Goal: Book appointment/travel/reservation

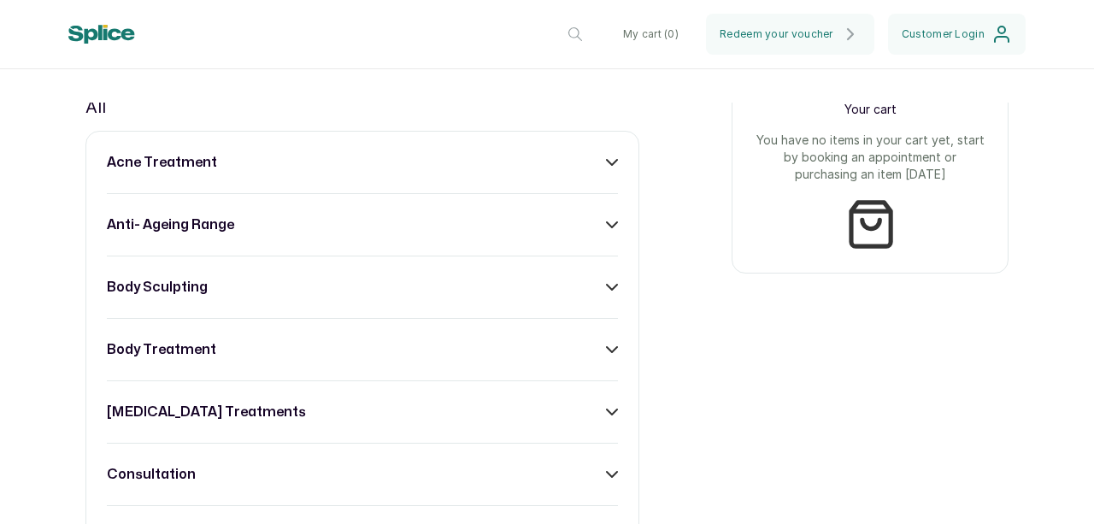
scroll to position [662, 0]
click at [606, 168] on icon at bounding box center [612, 162] width 12 height 12
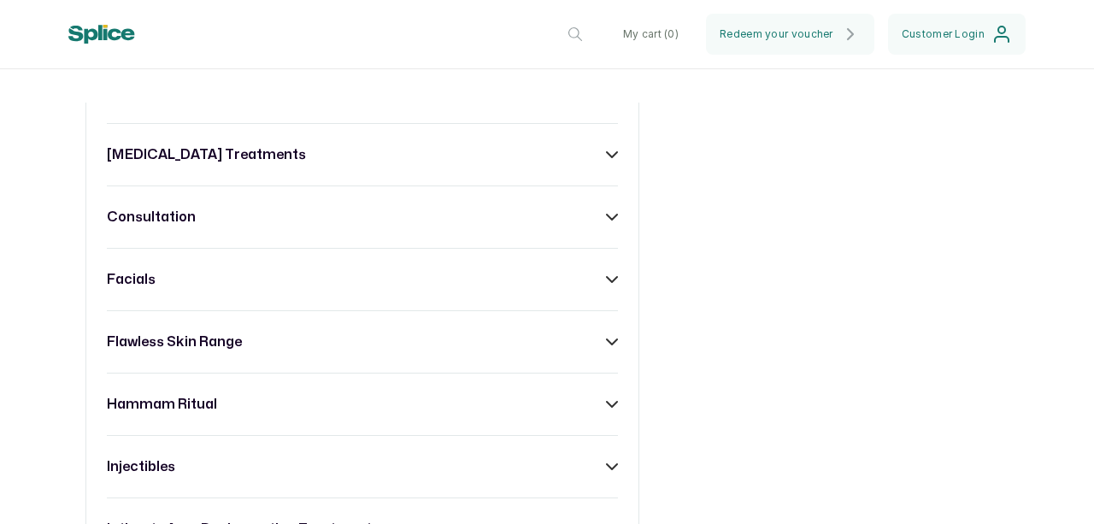
scroll to position [1271, 0]
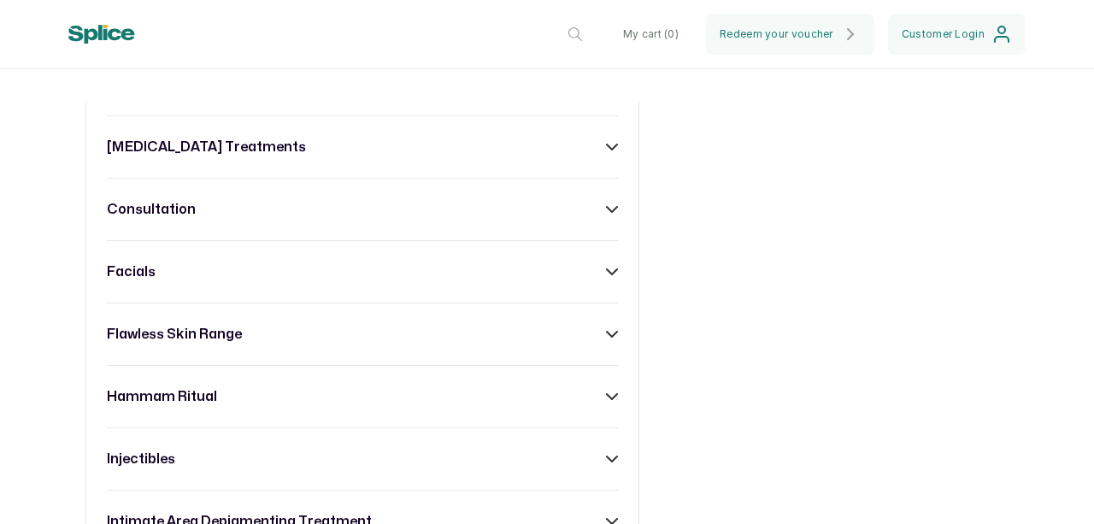
click at [606, 278] on icon at bounding box center [612, 272] width 12 height 12
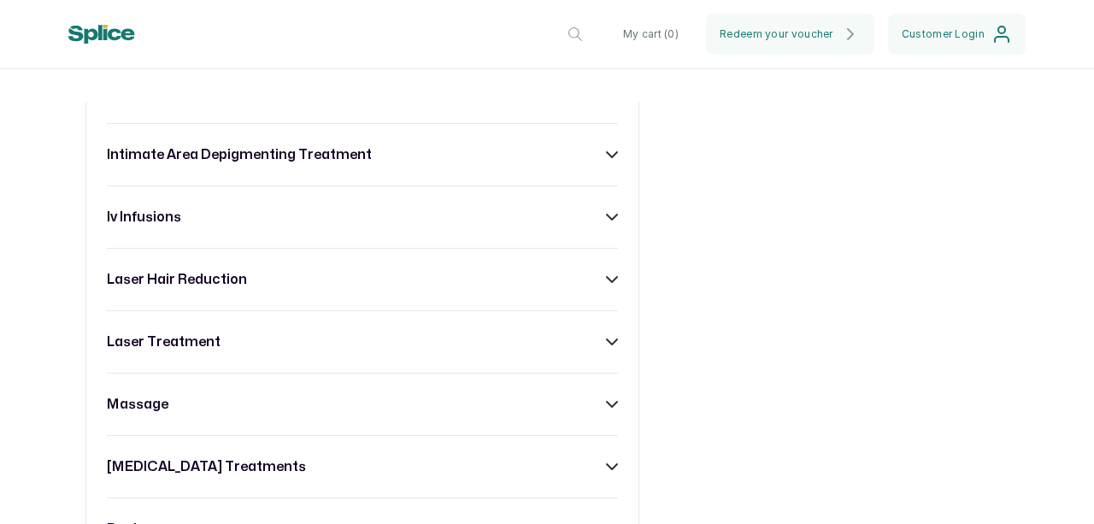
scroll to position [3575, 0]
click at [608, 289] on div "laser hair reduction" at bounding box center [362, 278] width 511 height 21
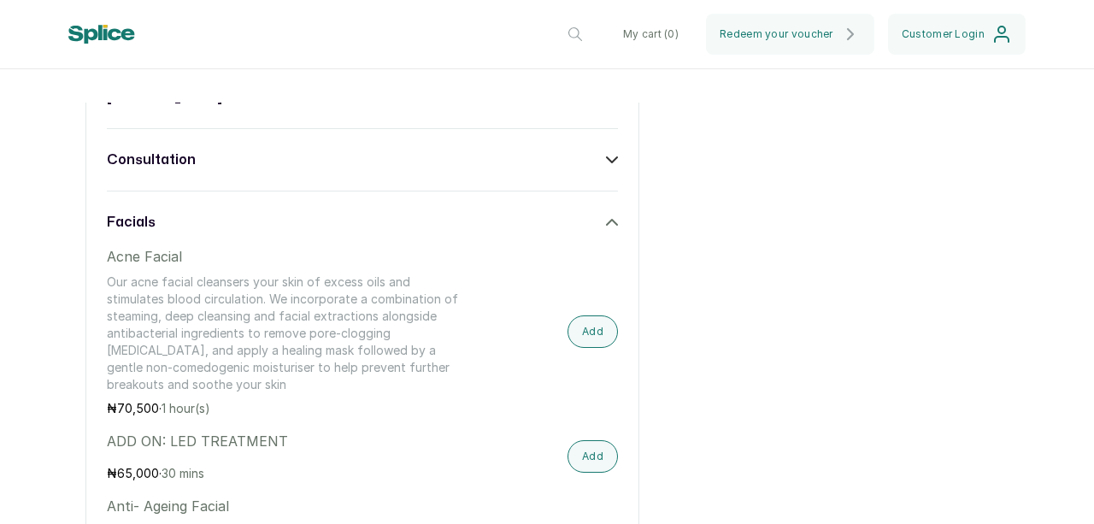
scroll to position [1346, 0]
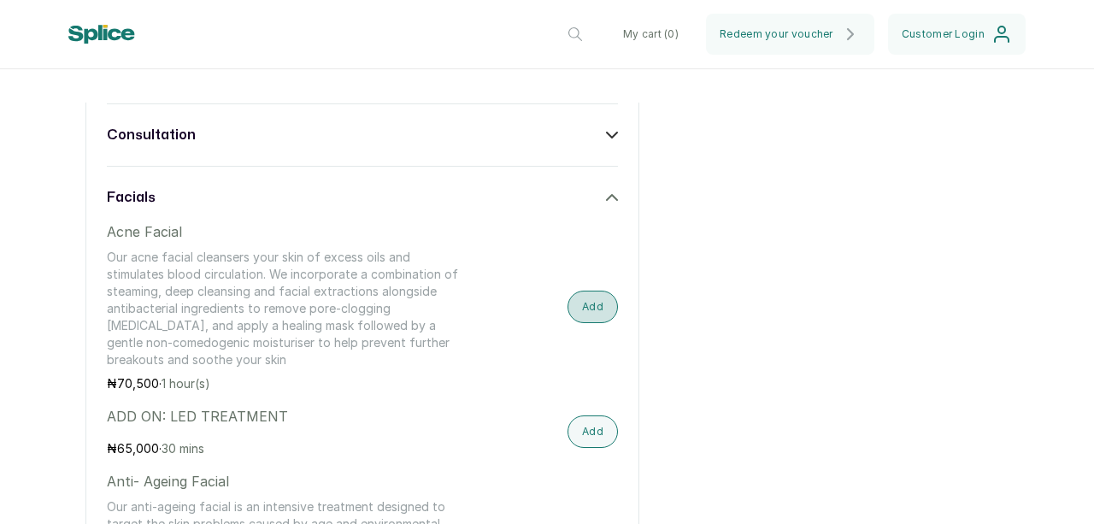
click at [595, 315] on button "Add" at bounding box center [593, 307] width 50 height 32
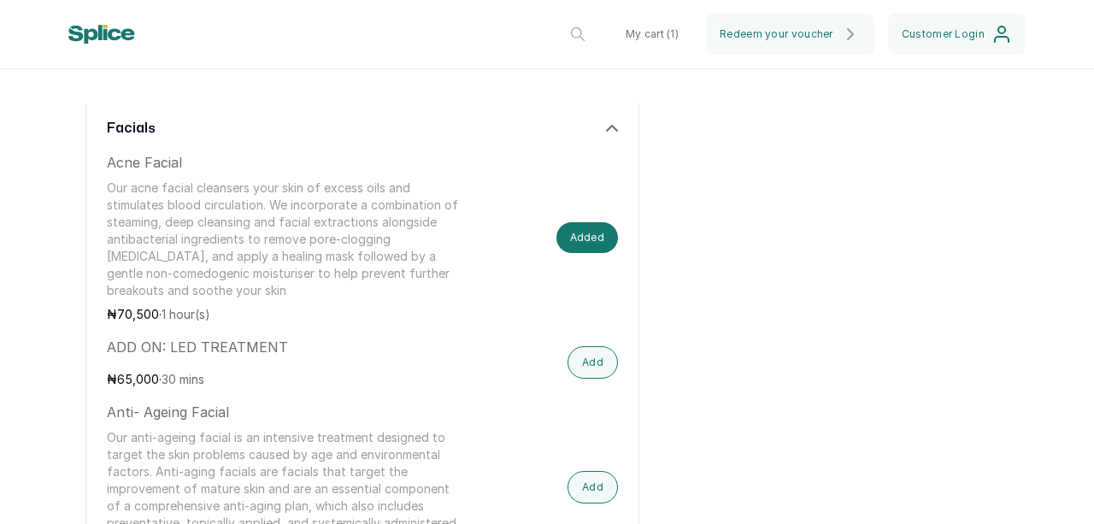
scroll to position [1418, 0]
click at [646, 38] on button "My cart ( 1 )" at bounding box center [652, 34] width 80 height 41
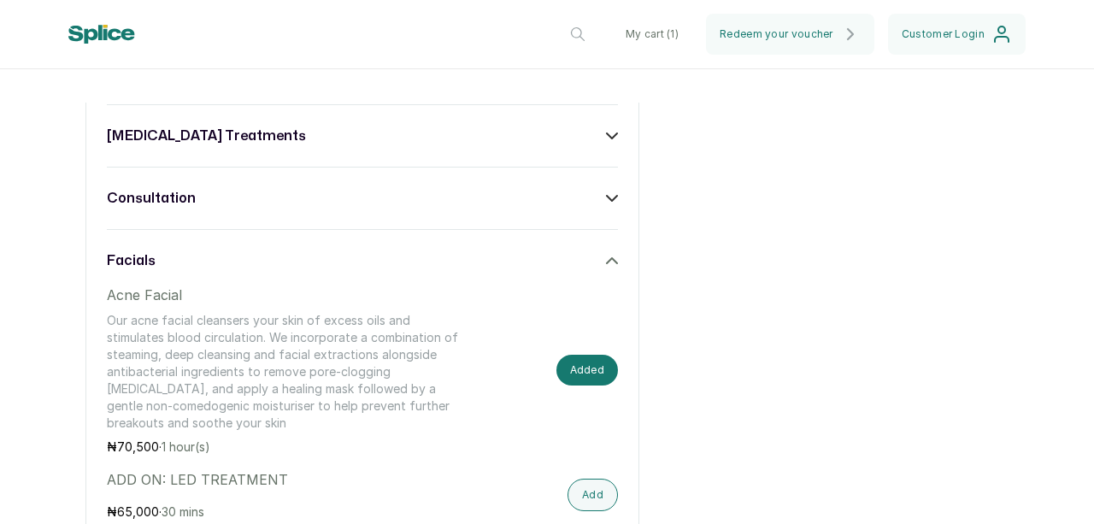
scroll to position [1286, 0]
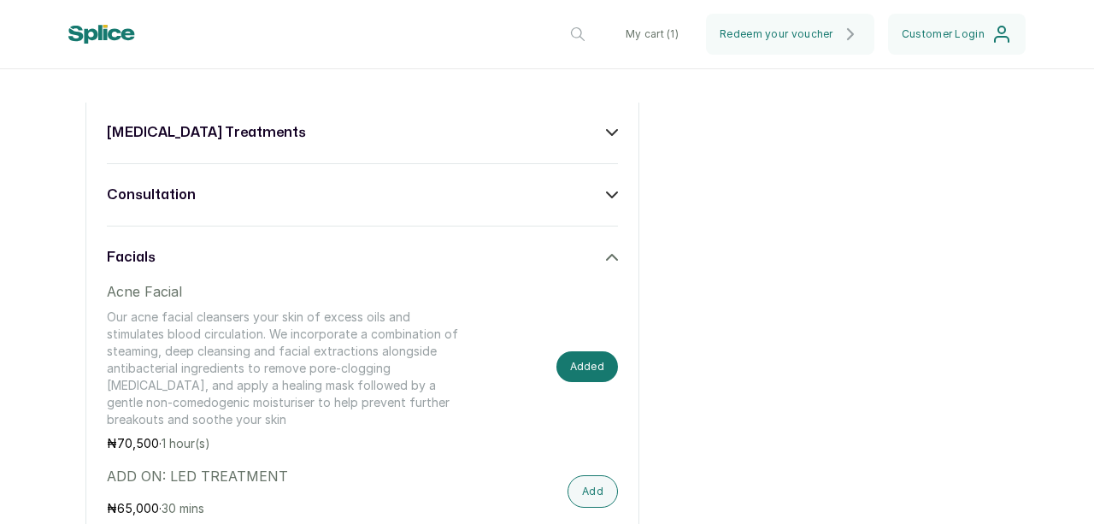
click at [651, 30] on button "My cart ( 1 )" at bounding box center [652, 34] width 80 height 41
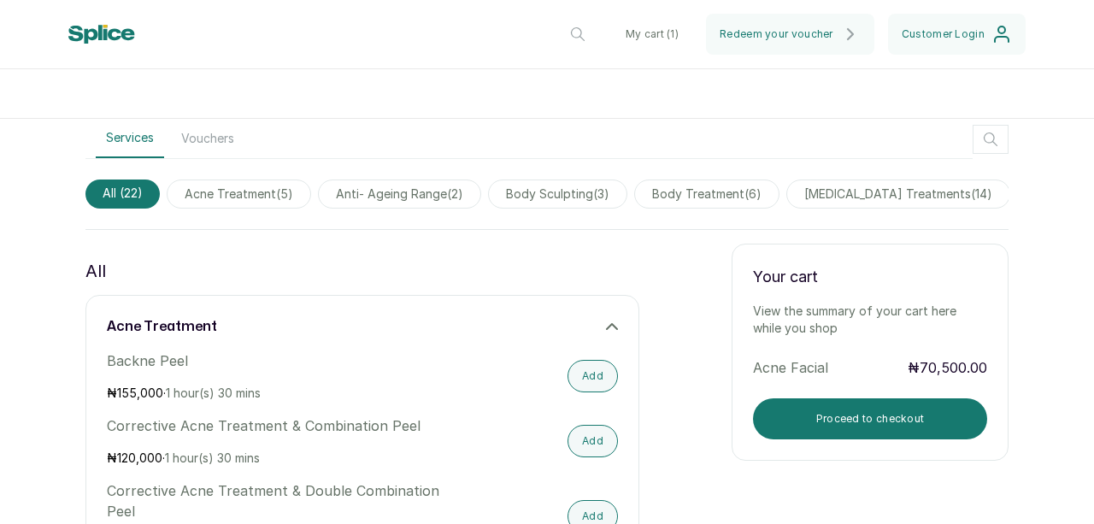
scroll to position [496, 0]
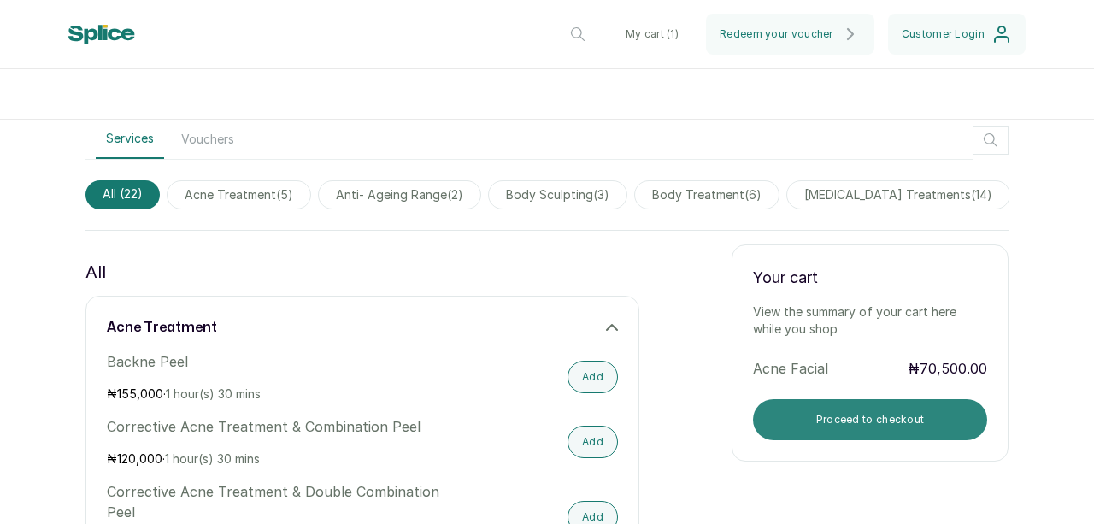
click at [889, 424] on button "Proceed to checkout" at bounding box center [870, 419] width 234 height 41
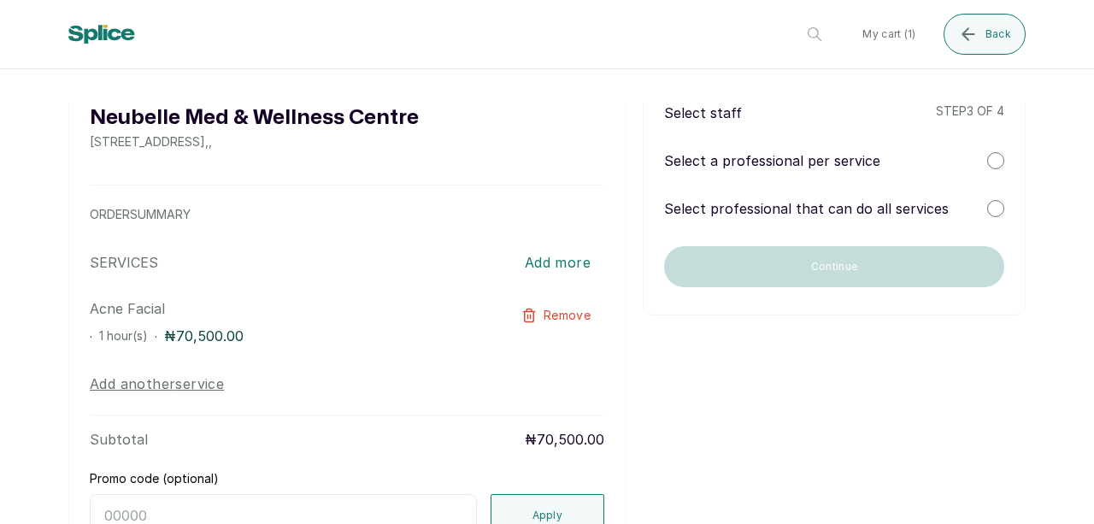
scroll to position [0, 0]
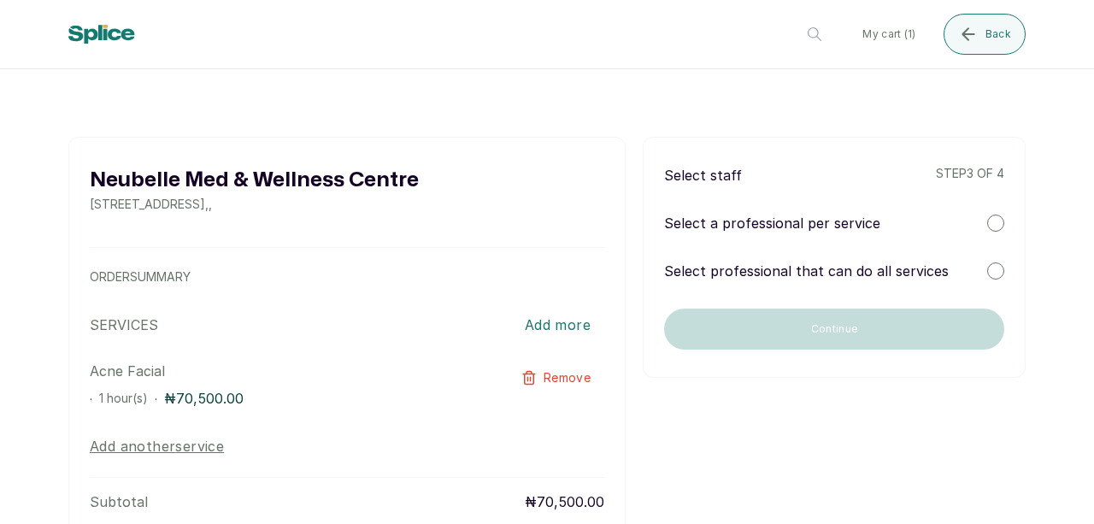
click at [987, 220] on div at bounding box center [995, 223] width 17 height 17
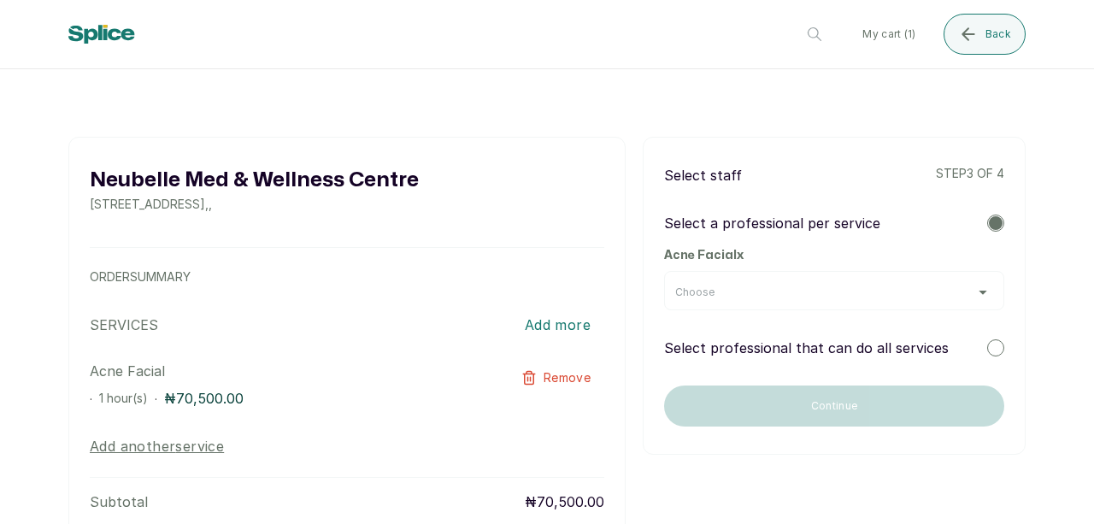
click at [970, 287] on div "Choose" at bounding box center [834, 293] width 318 height 14
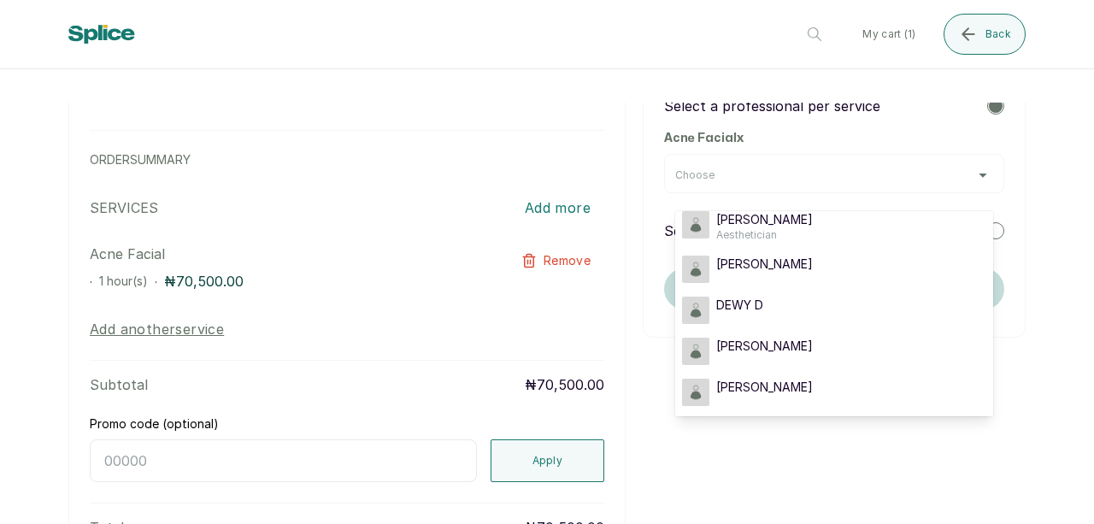
scroll to position [99, 0]
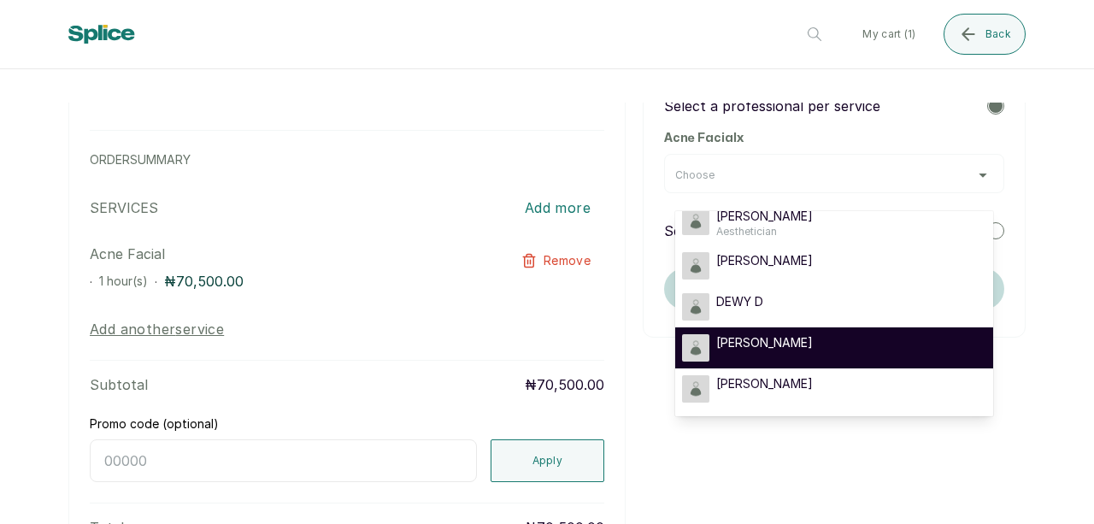
click at [757, 349] on span "[PERSON_NAME]" at bounding box center [764, 342] width 97 height 17
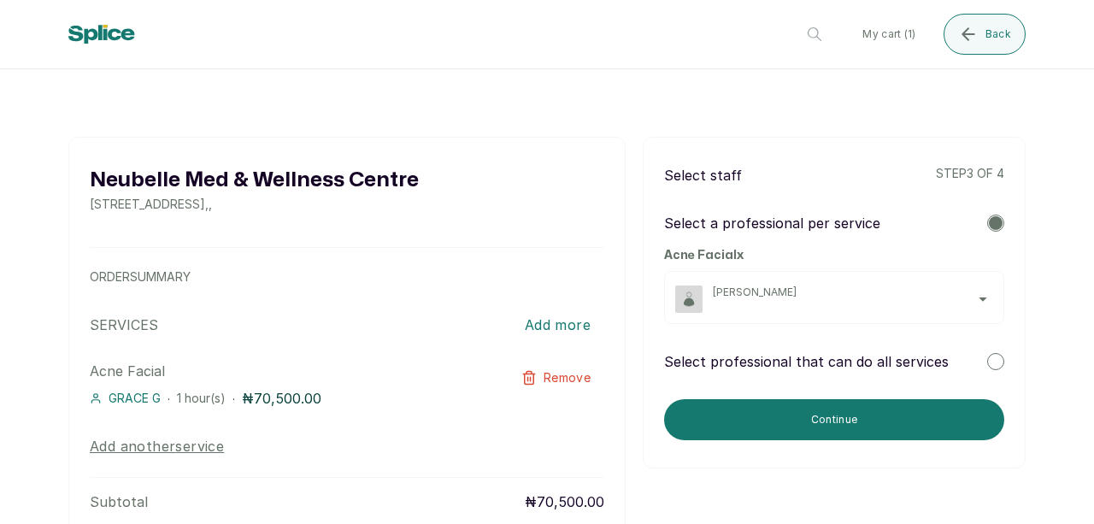
scroll to position [1, 0]
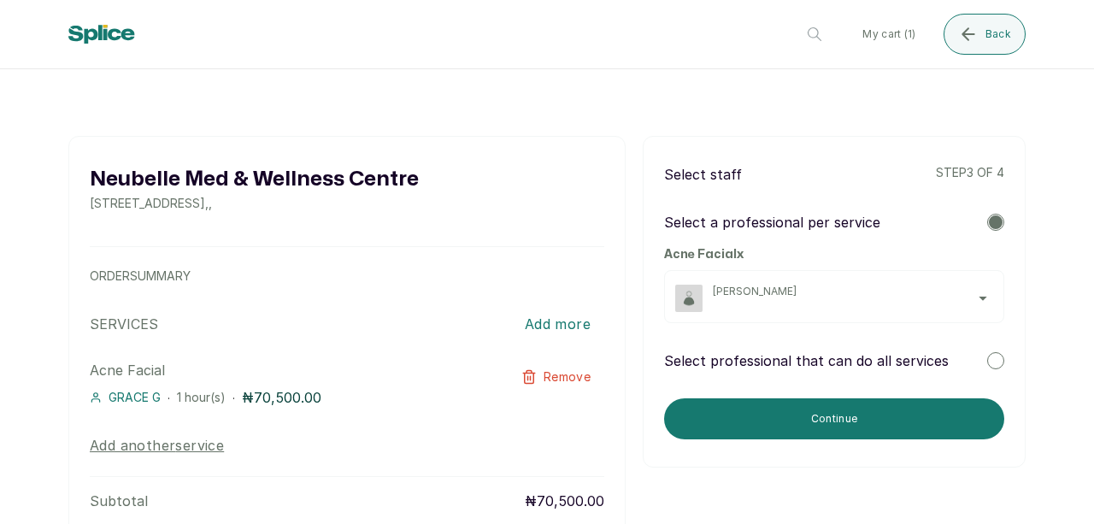
click at [964, 292] on span "[PERSON_NAME]" at bounding box center [853, 292] width 280 height 14
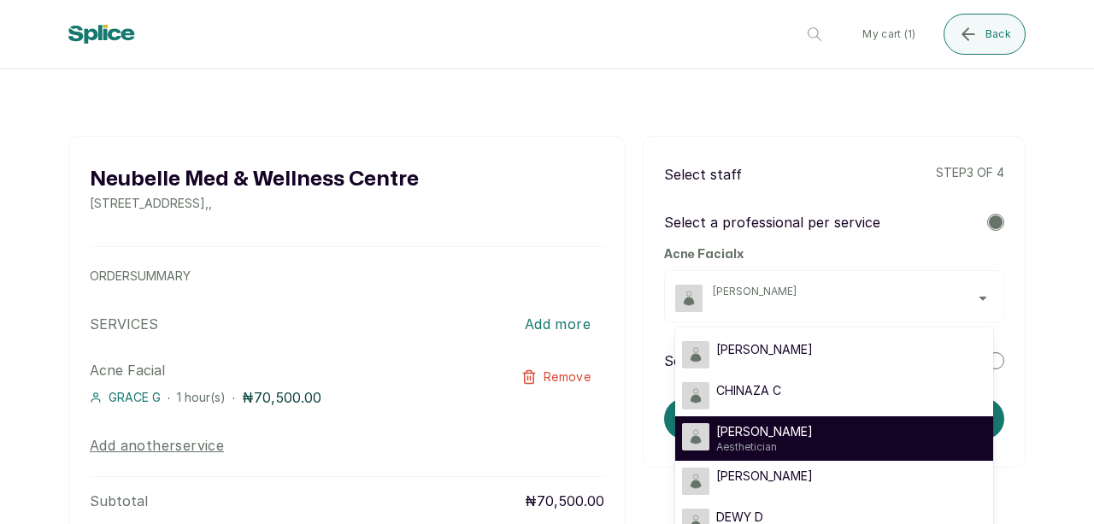
click at [810, 432] on div "[PERSON_NAME] I Aesthetician" at bounding box center [834, 438] width 304 height 31
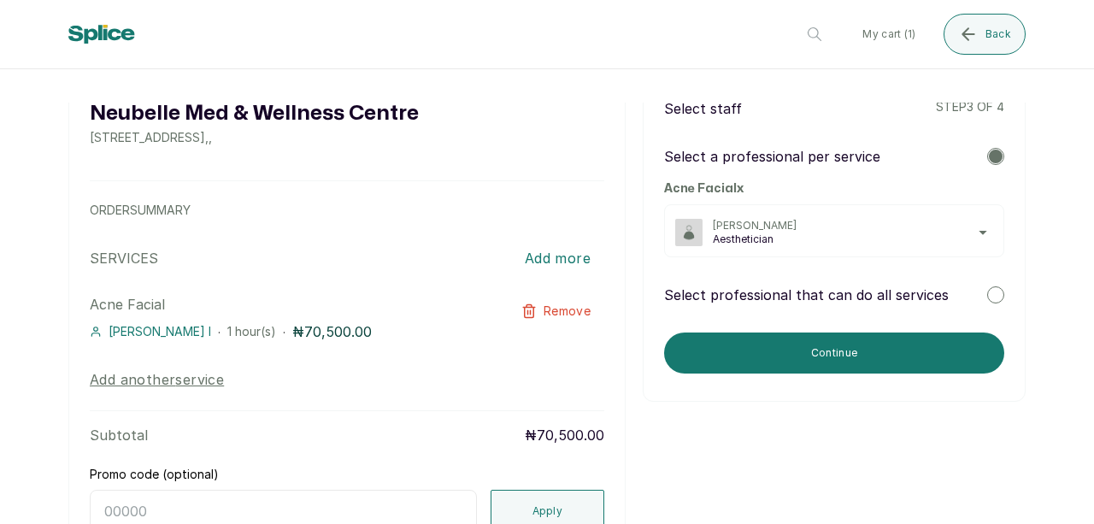
scroll to position [68, 0]
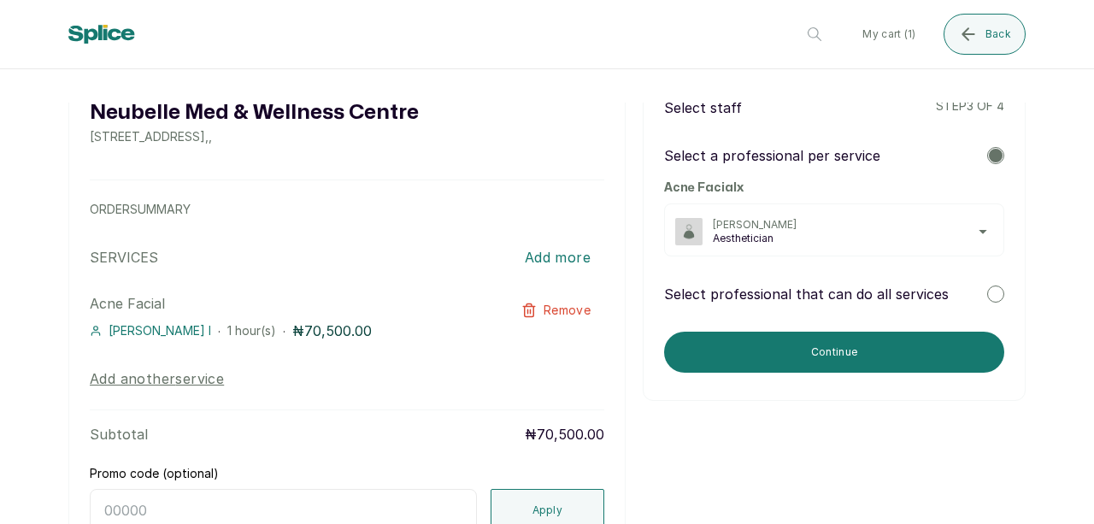
click at [982, 237] on div "[PERSON_NAME] I Aesthetician" at bounding box center [834, 229] width 340 height 53
click at [973, 232] on span "Aesthetician" at bounding box center [853, 239] width 280 height 14
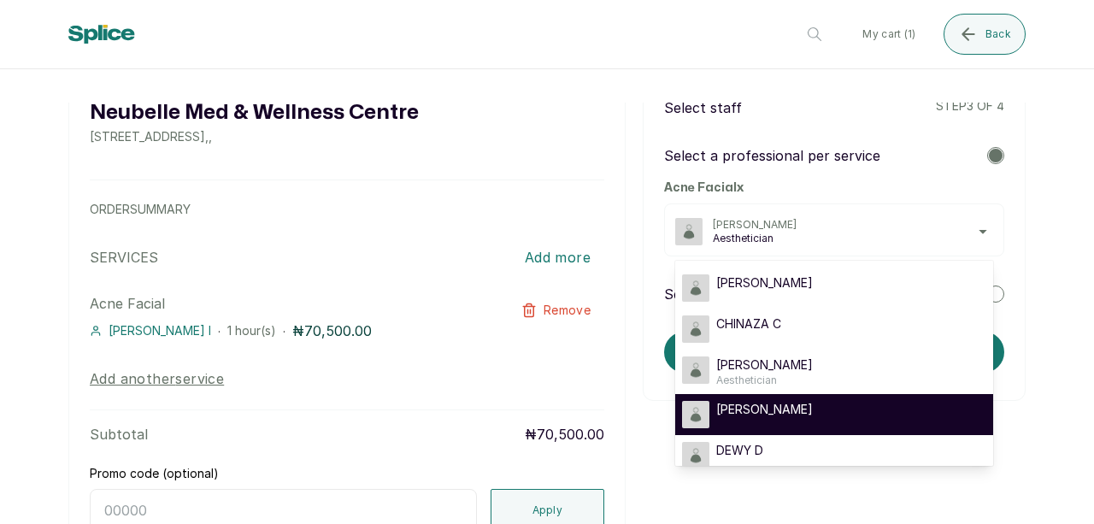
scroll to position [99, 0]
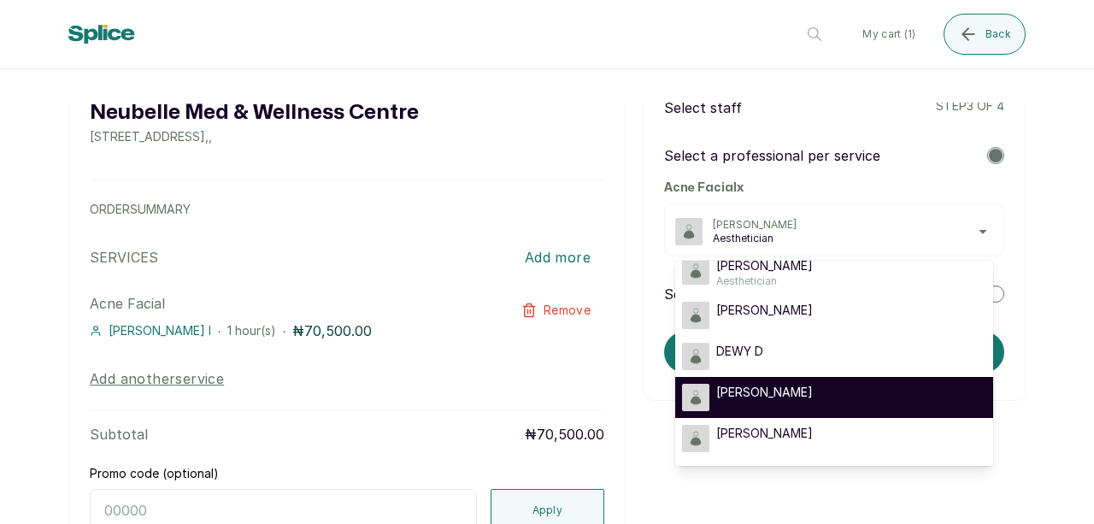
click at [776, 403] on div "[PERSON_NAME]" at bounding box center [834, 397] width 304 height 27
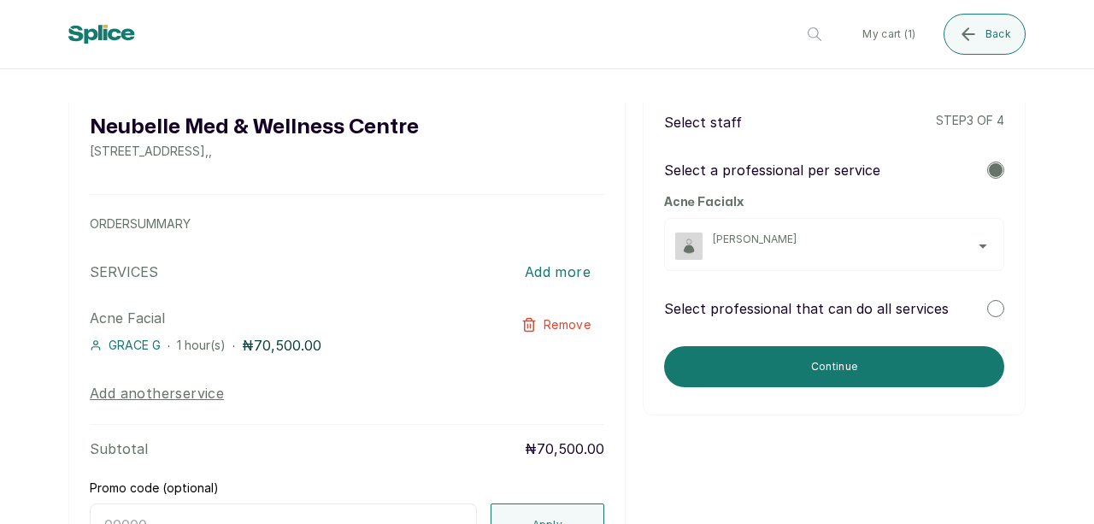
scroll to position [55, 0]
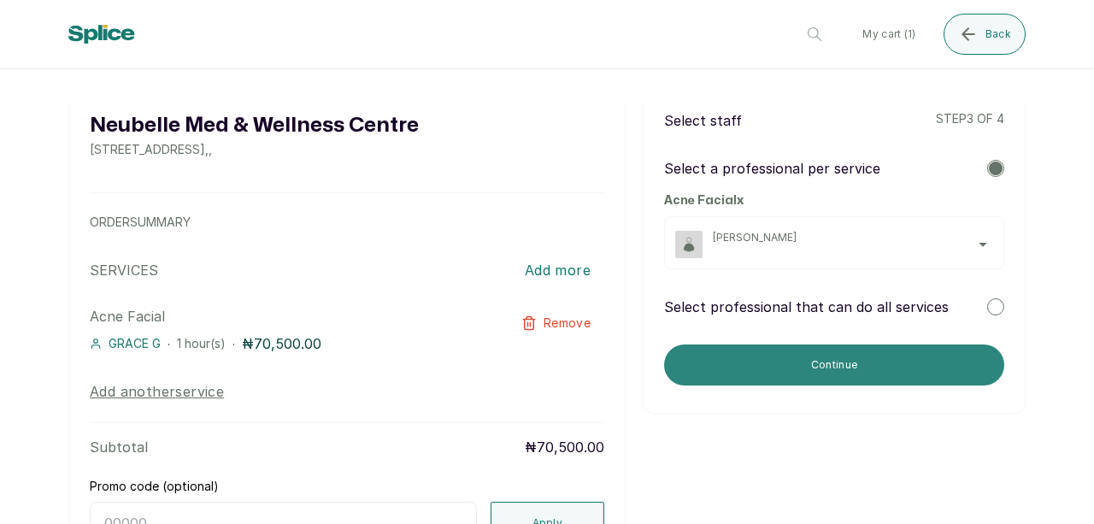
click at [802, 366] on button "Continue" at bounding box center [834, 365] width 340 height 41
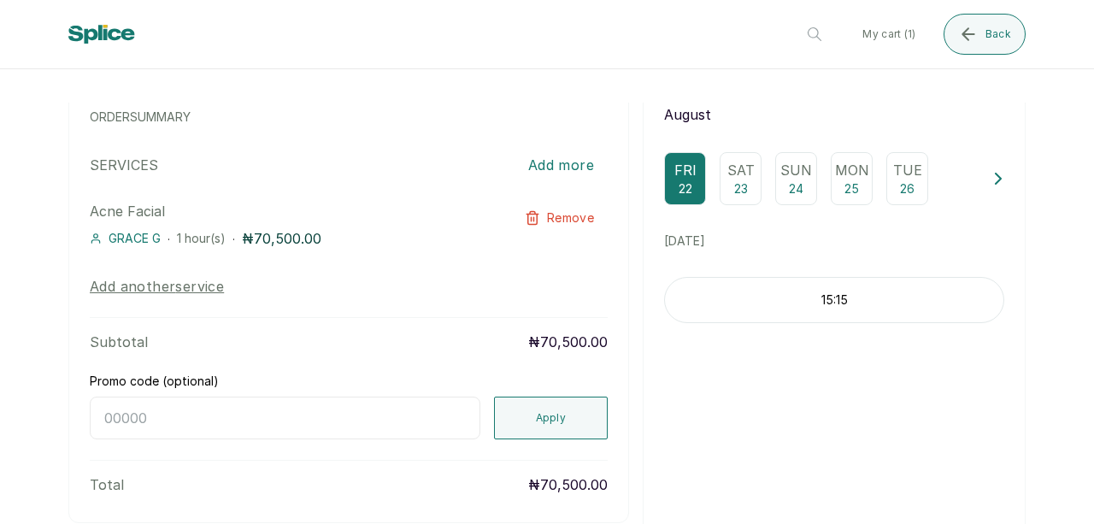
scroll to position [161, 0]
click at [723, 180] on div "Sat 23" at bounding box center [741, 177] width 42 height 53
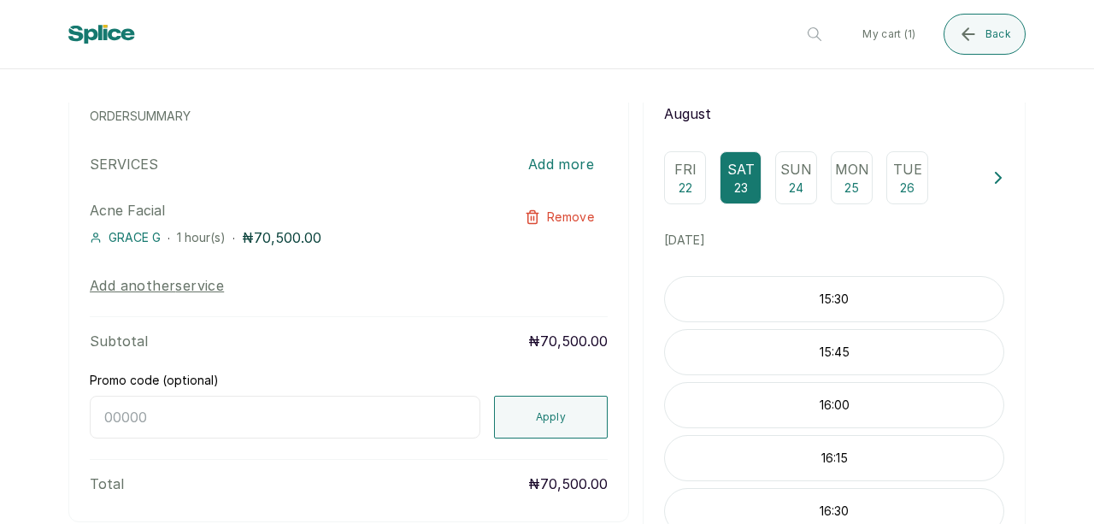
click at [823, 308] on p "15:30" at bounding box center [834, 299] width 339 height 17
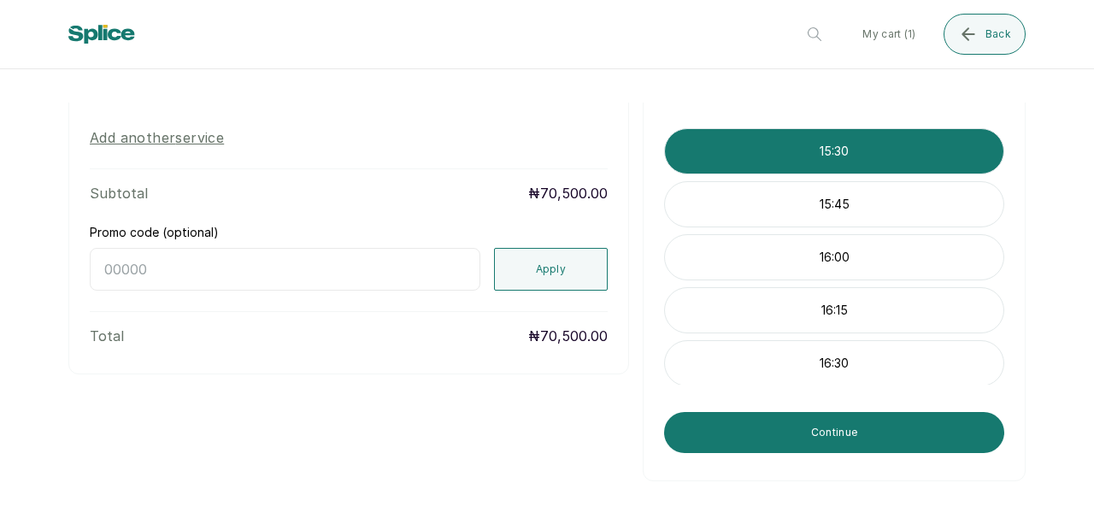
scroll to position [314, 0]
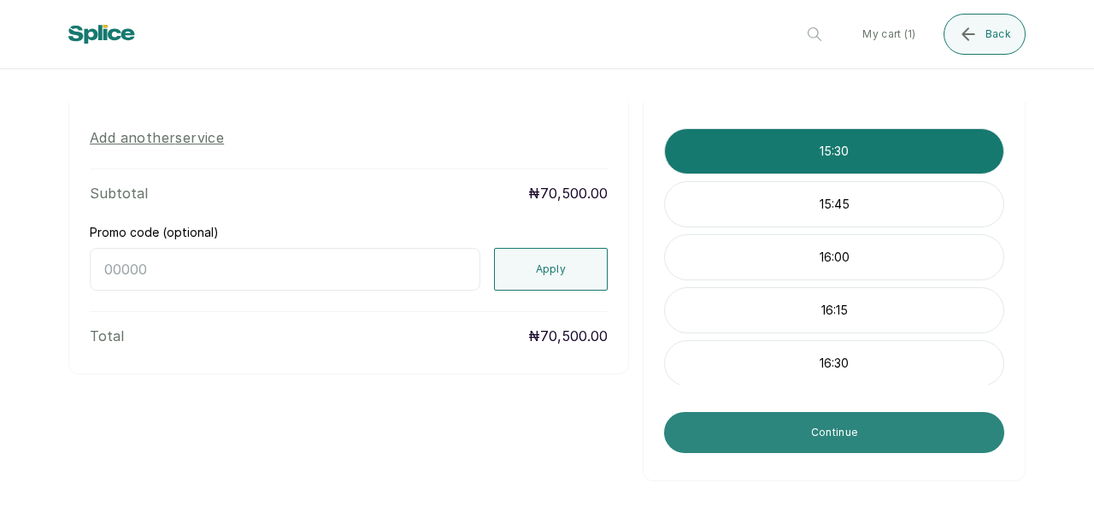
click at [792, 447] on button "Continue" at bounding box center [834, 432] width 340 height 41
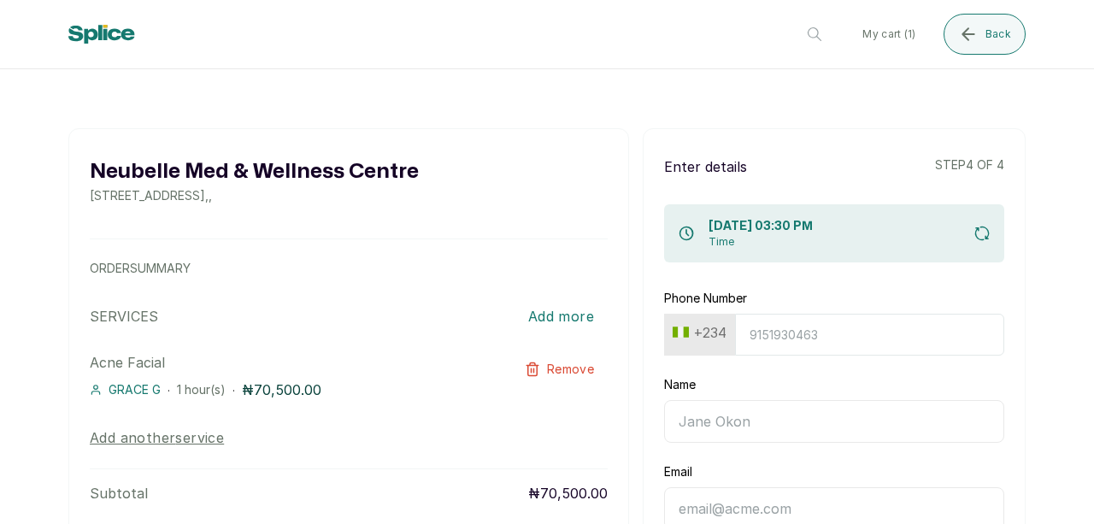
scroll to position [0, 0]
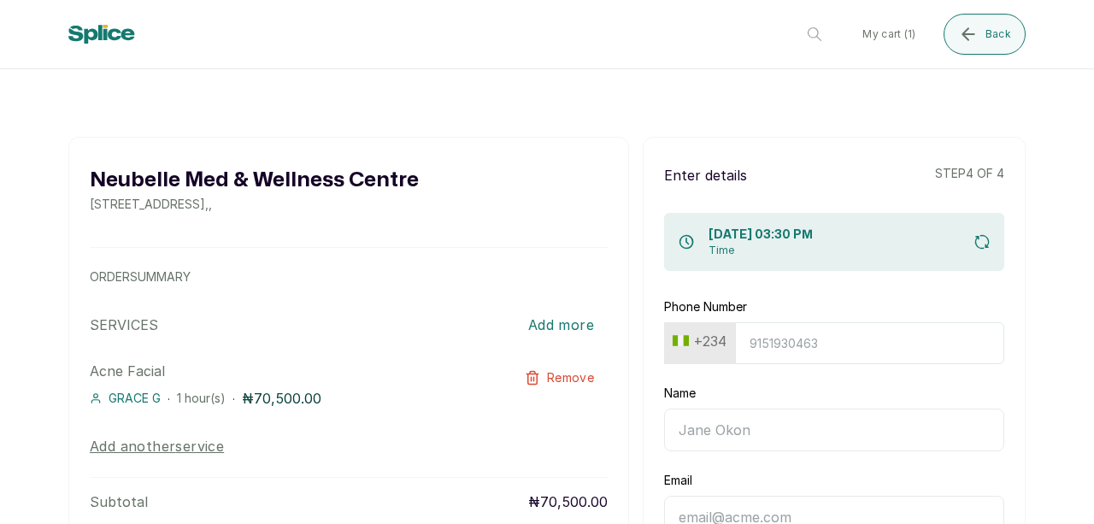
click at [783, 341] on input "Phone Number" at bounding box center [869, 343] width 269 height 42
type input "8184782112"
type input "Rolake"
type input "[EMAIL_ADDRESS][DOMAIN_NAME]"
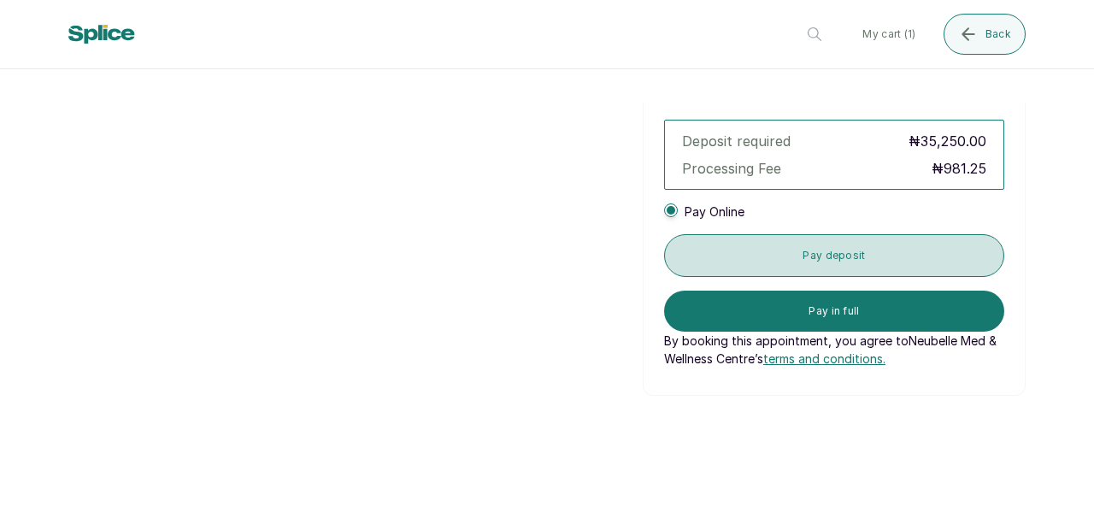
scroll to position [915, 0]
